Goal: Information Seeking & Learning: Find specific fact

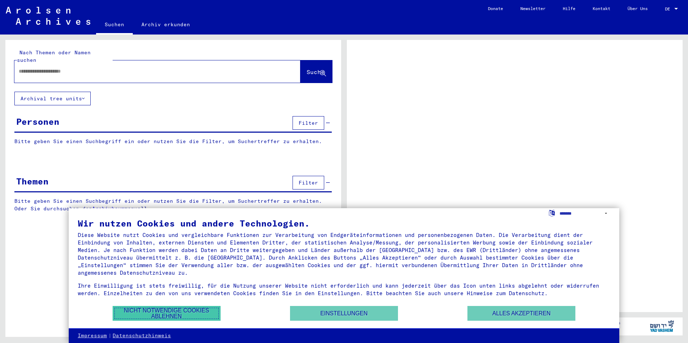
click at [203, 312] on button "Nicht notwendige Cookies ablehnen" at bounding box center [167, 313] width 108 height 15
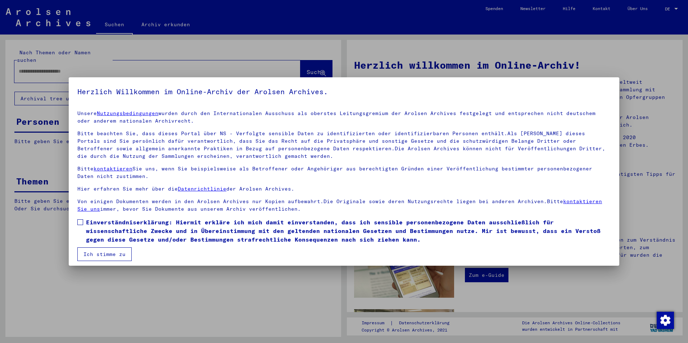
click at [80, 223] on span at bounding box center [80, 223] width 6 height 6
click at [97, 256] on button "Ich stimme zu" at bounding box center [104, 255] width 54 height 14
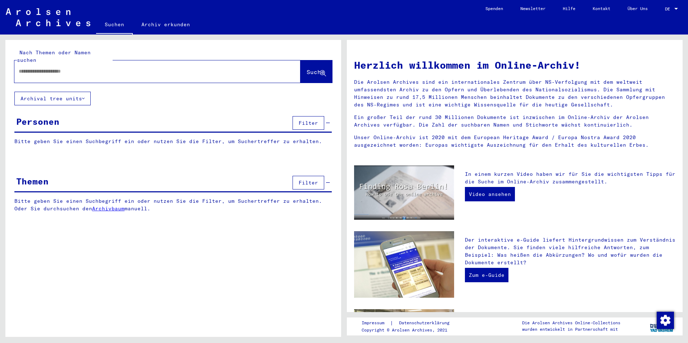
click at [62, 68] on input "text" at bounding box center [149, 72] width 260 height 8
type input "*****"
click at [307, 68] on span "Suche" at bounding box center [316, 71] width 18 height 7
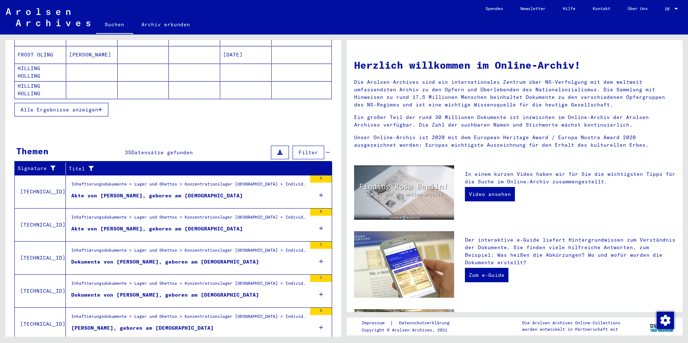
scroll to position [160, 0]
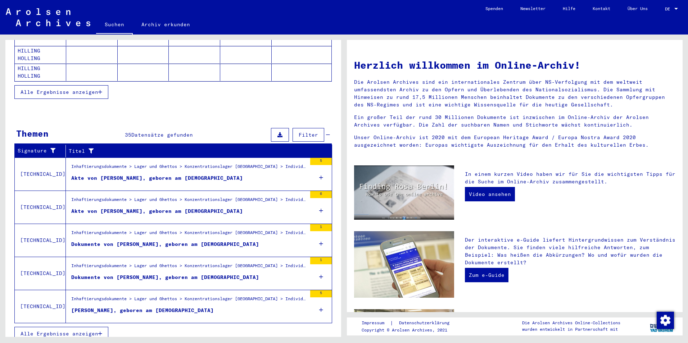
click at [44, 331] on span "Alle Ergebnisse anzeigen" at bounding box center [60, 334] width 78 height 6
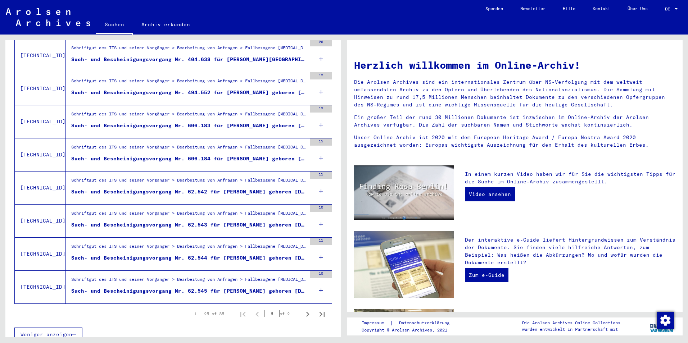
scroll to position [713, 0]
click at [303, 309] on icon "Next page" at bounding box center [308, 314] width 10 height 10
type input "*"
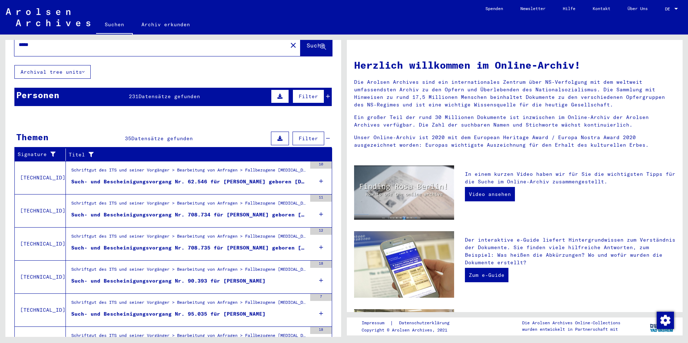
scroll to position [0, 0]
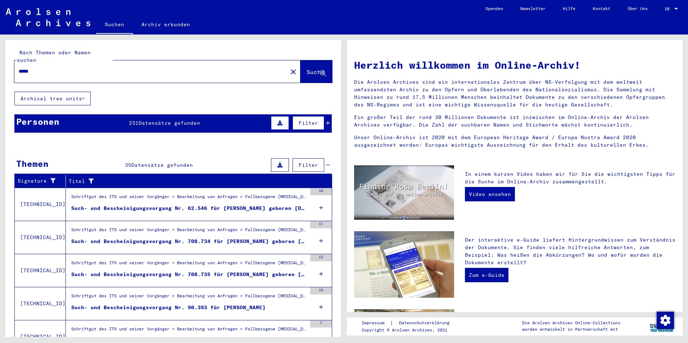
click at [150, 120] on span "Datensätze gefunden" at bounding box center [170, 123] width 62 height 6
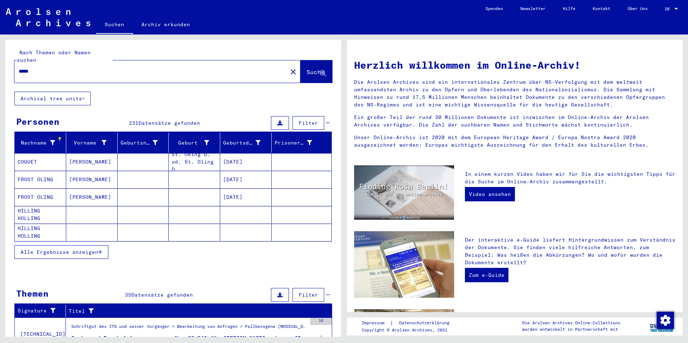
click at [37, 249] on span "Alle Ergebnisse anzeigen" at bounding box center [60, 252] width 78 height 6
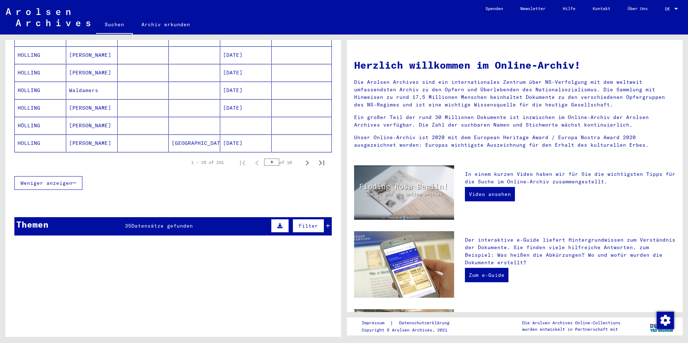
scroll to position [492, 0]
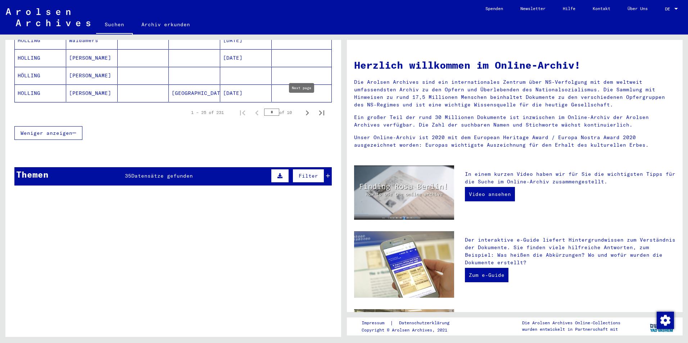
click at [306, 111] on icon "Next page" at bounding box center [307, 113] width 3 height 5
type input "*"
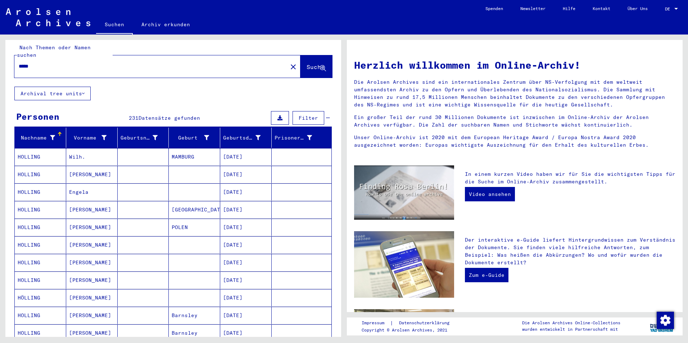
scroll to position [0, 0]
